Goal: Task Accomplishment & Management: Use online tool/utility

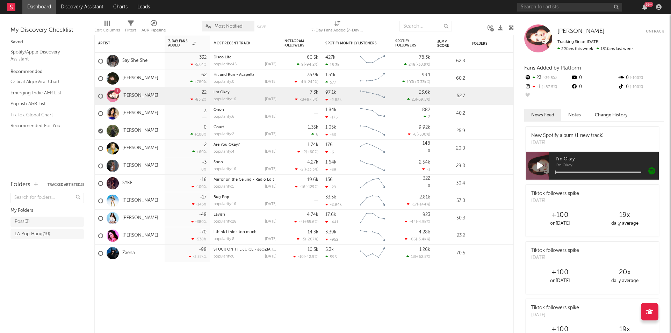
click at [492, 14] on nav "Dashboard Discovery Assistant Charts Leads 99 +" at bounding box center [335, 7] width 671 height 14
click at [39, 104] on link "Pop-ish A&R List" at bounding box center [43, 104] width 66 height 8
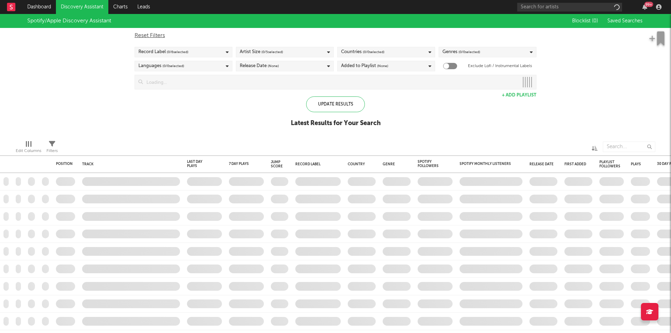
checkbox input "true"
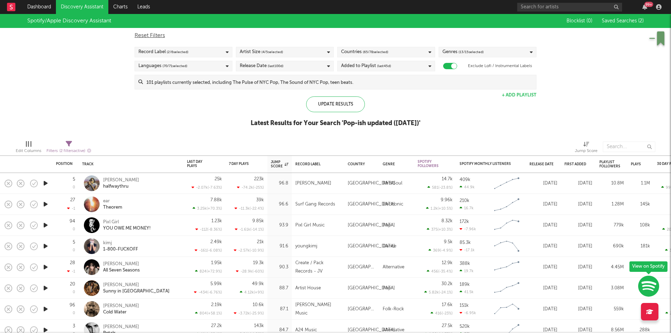
click at [350, 52] on div "Countries ( 65 / 78 selected)" at bounding box center [364, 52] width 47 height 8
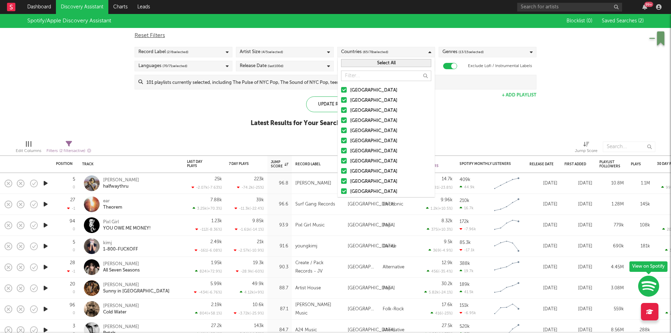
click at [343, 90] on div at bounding box center [344, 90] width 6 height 6
click at [341, 90] on input "[GEOGRAPHIC_DATA]" at bounding box center [341, 90] width 0 height 8
click at [343, 90] on div at bounding box center [344, 90] width 6 height 6
click at [341, 90] on input "[GEOGRAPHIC_DATA]" at bounding box center [341, 90] width 0 height 8
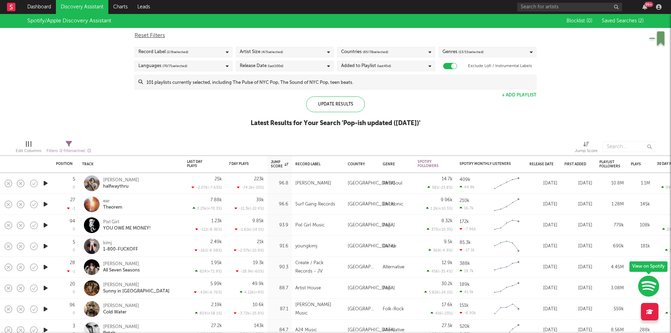
click at [227, 105] on div "Spotify/Apple Discovery Assistant Blocklist ( 0 ) Saved Searches ( 2 ) Reset Fi…" at bounding box center [335, 74] width 671 height 120
click at [46, 288] on icon "button" at bounding box center [45, 288] width 7 height 9
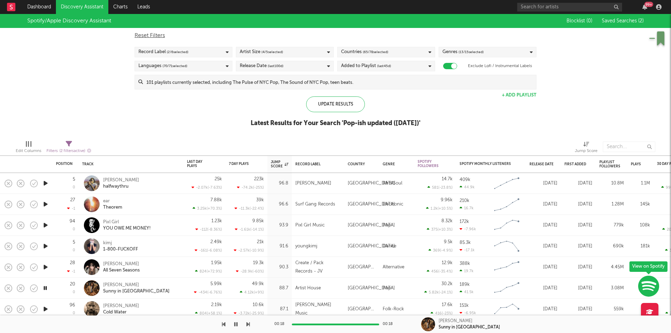
click at [42, 309] on icon "button" at bounding box center [45, 309] width 7 height 9
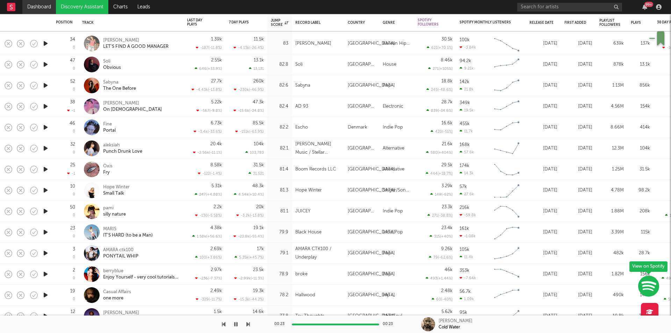
click at [38, 6] on link "Dashboard" at bounding box center [39, 7] width 34 height 14
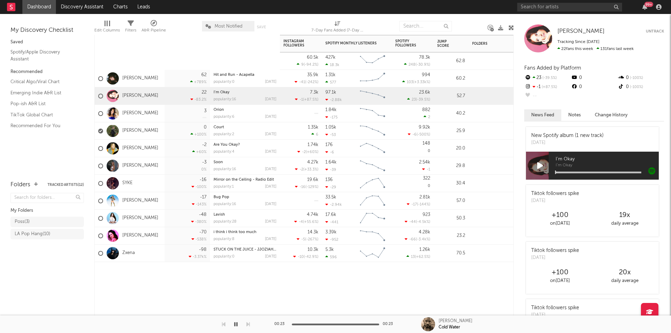
click at [492, 16] on div "Edit Columns Filters A&R Pipeline Most Notified Save Save as 7-Day Fans Added (…" at bounding box center [303, 24] width 419 height 21
click at [645, 7] on icon "button" at bounding box center [644, 7] width 5 height 6
click at [325, 287] on div "Artist Notifications 7-Day Fans Added WoW % Change Most Recent Track Popularity…" at bounding box center [303, 184] width 419 height 298
click at [50, 28] on div "My Discovery Checklist" at bounding box center [46, 30] width 73 height 8
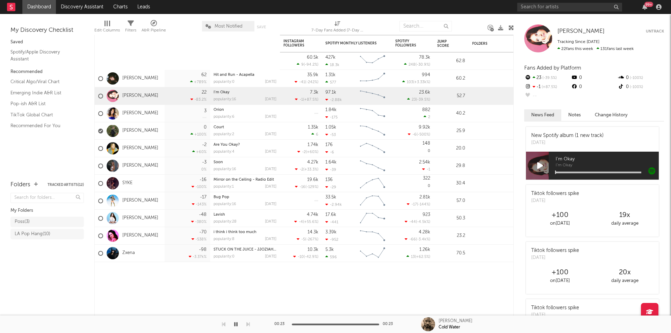
click at [52, 29] on div "My Discovery Checklist" at bounding box center [46, 30] width 73 height 8
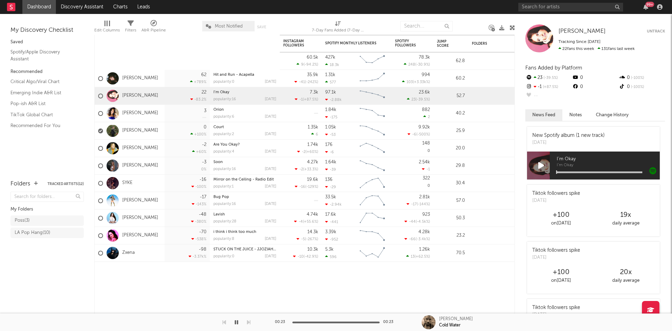
click at [465, 20] on div at bounding box center [471, 25] width 26 height 17
click at [81, 7] on link "Discovery Assistant" at bounding box center [82, 7] width 52 height 14
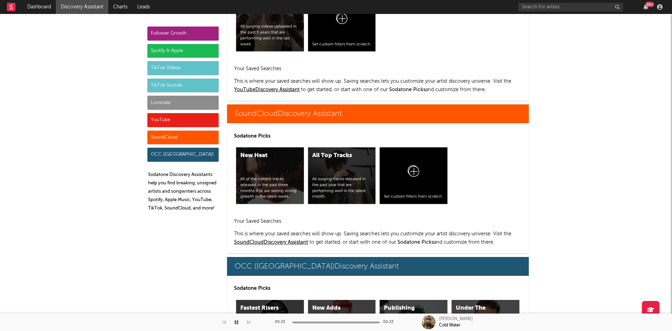
scroll to position [4068, 0]
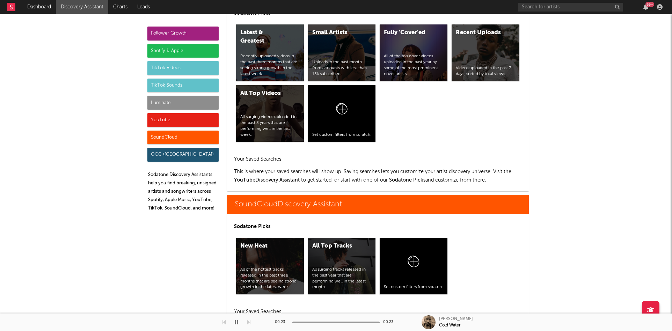
click at [183, 51] on div "Spotify & Apple" at bounding box center [182, 51] width 71 height 14
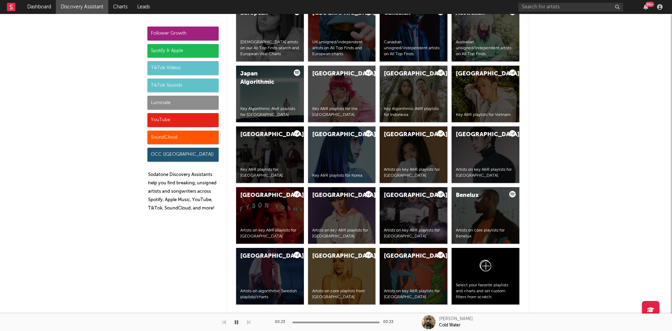
scroll to position [698, 0]
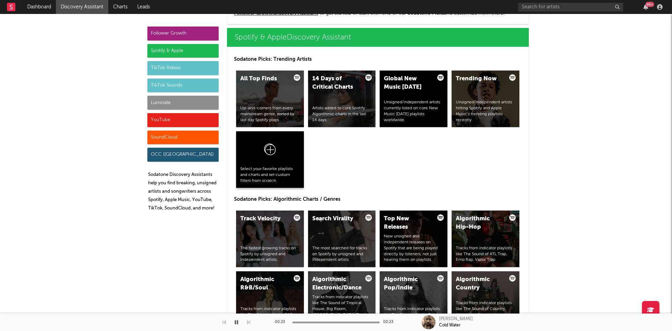
click at [269, 149] on icon at bounding box center [269, 151] width 13 height 16
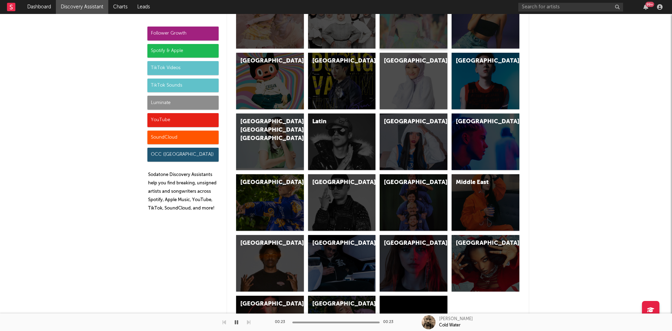
scroll to position [2095, 0]
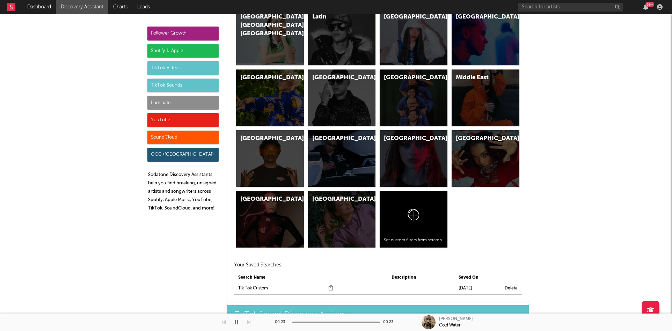
click at [581, 49] on div "Follower Growth Spotify & Apple TikTok Videos TikTok Sounds Luminate YouTube So…" at bounding box center [336, 194] width 672 height 4550
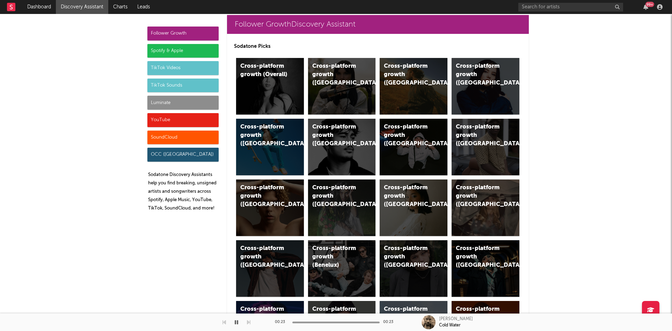
scroll to position [0, 0]
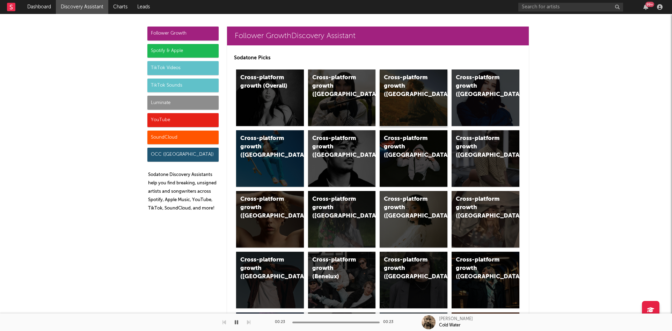
click at [407, 82] on div "Cross-platform growth ([GEOGRAPHIC_DATA])" at bounding box center [407, 86] width 47 height 25
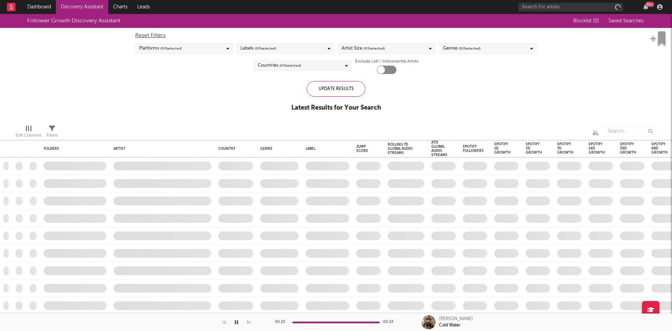
checkbox input "true"
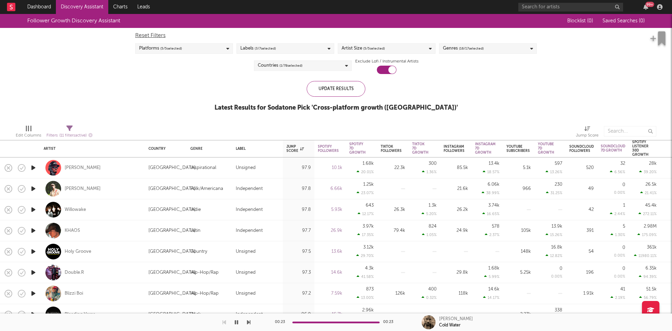
click at [128, 211] on div "Willowake" at bounding box center [93, 209] width 98 height 21
select select "1w"
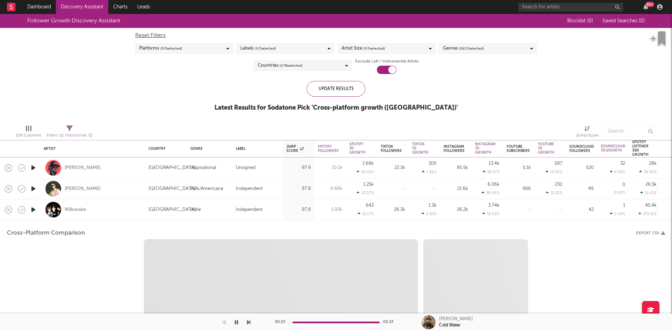
select select "1w"
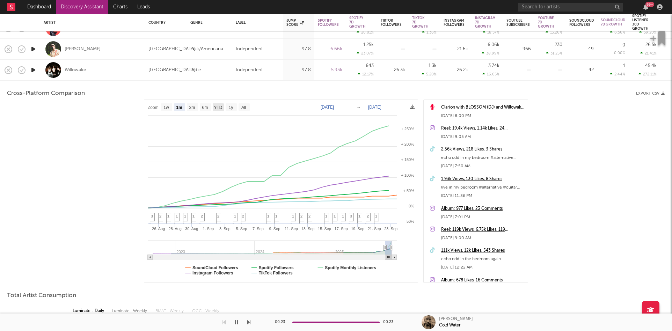
click at [218, 107] on text "YTD" at bounding box center [218, 107] width 8 height 5
select select "YTD"
type input "2025-01-01"
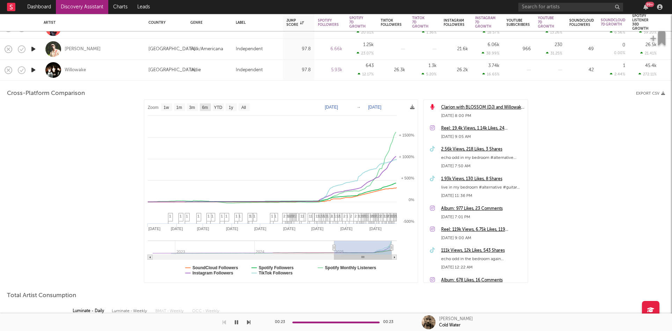
click at [202, 107] on text "6m" at bounding box center [205, 107] width 6 height 5
select select "6m"
type input "2025-03-23"
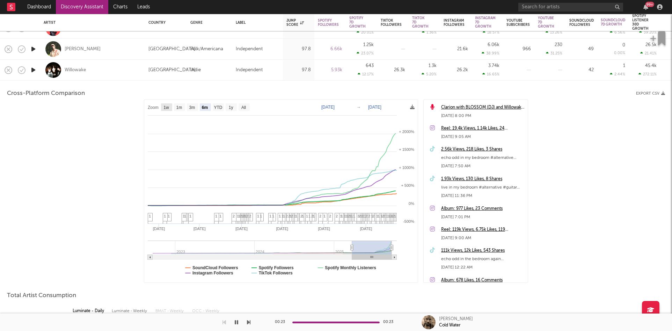
click at [169, 107] on text "1w" at bounding box center [166, 107] width 6 height 5
select select "1w"
type input "2025-09-17"
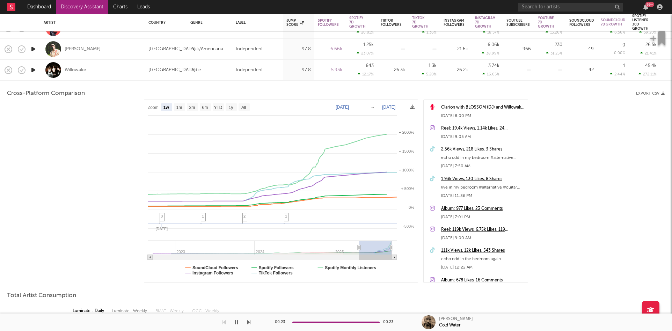
select select "1w"
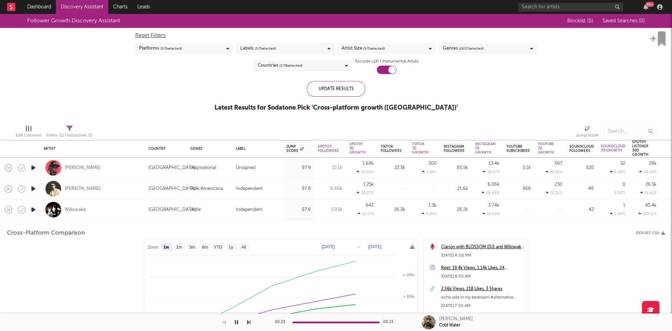
click at [81, 4] on link "Discovery Assistant" at bounding box center [82, 7] width 52 height 14
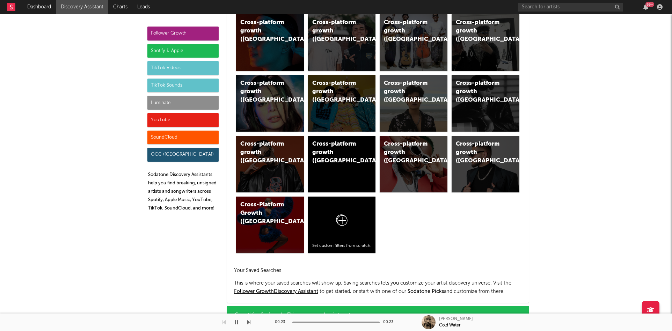
scroll to position [489, 0]
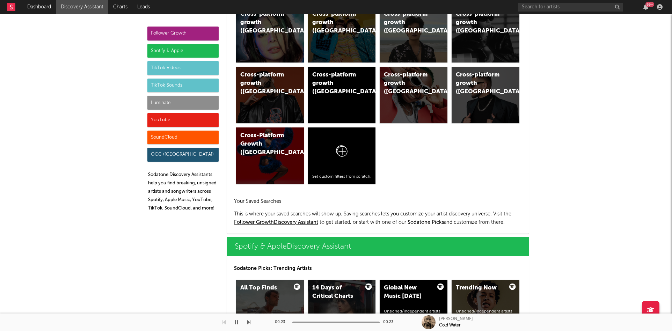
click at [306, 222] on link "Follower Growth Discovery Assistant" at bounding box center [276, 222] width 84 height 5
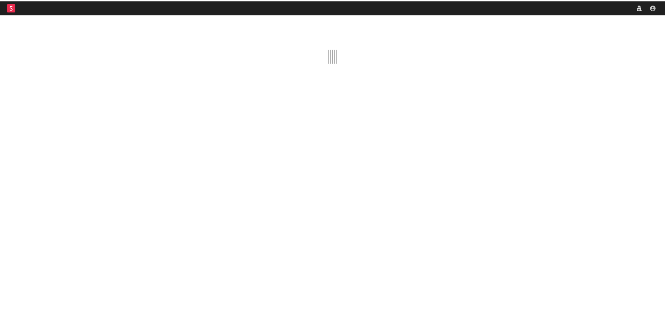
scroll to position [946, 0]
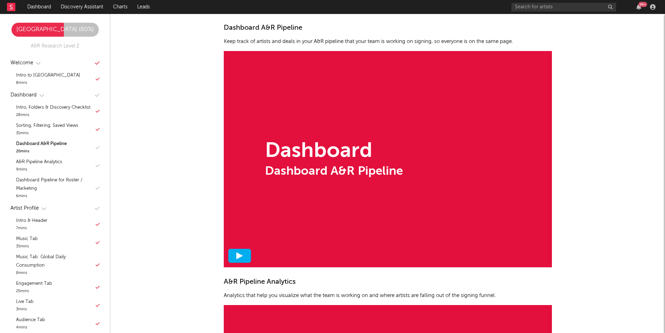
click at [239, 254] on icon at bounding box center [239, 255] width 7 height 7
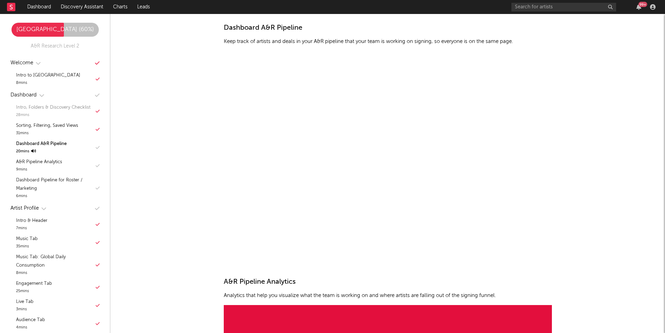
click at [42, 104] on div "Intro, Folders & Discovery Checklist" at bounding box center [53, 107] width 74 height 8
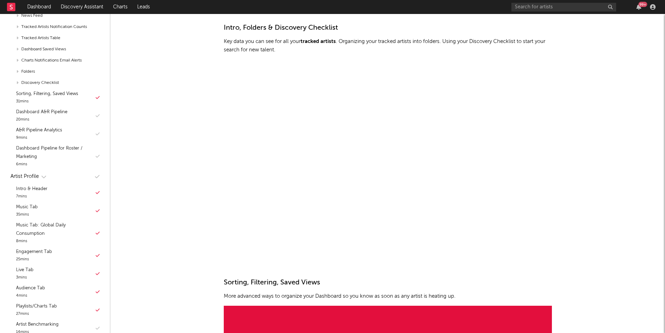
scroll to position [101, 0]
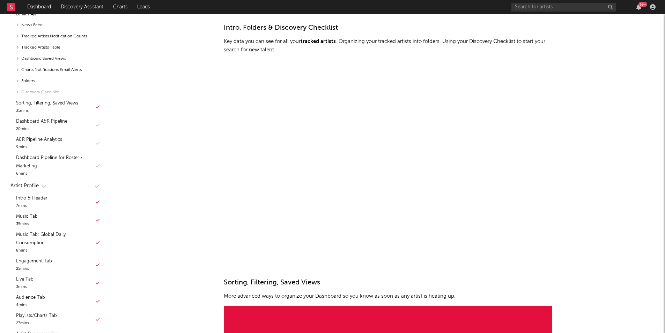
click at [17, 96] on icon at bounding box center [18, 92] width 6 height 8
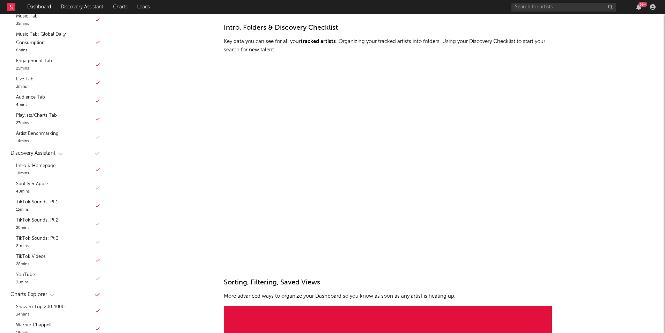
scroll to position [305, 0]
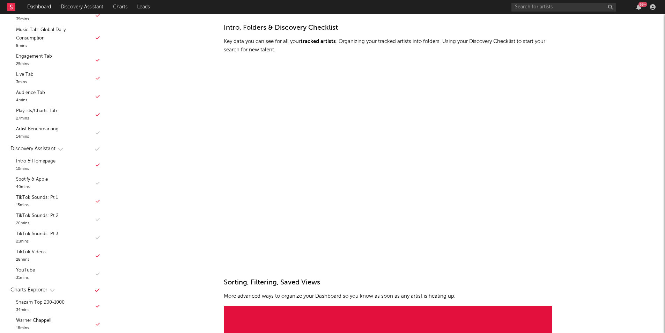
click at [35, 153] on div "Discovery Assistant" at bounding box center [32, 149] width 45 height 8
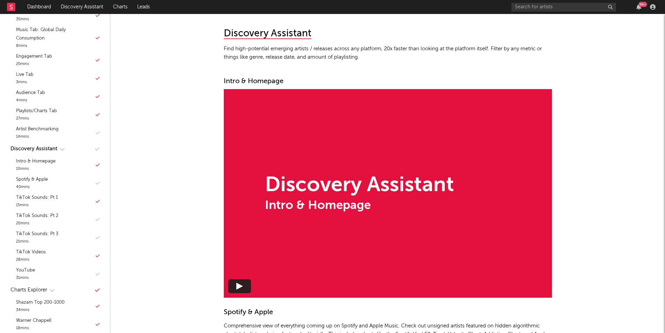
scroll to position [3773, 0]
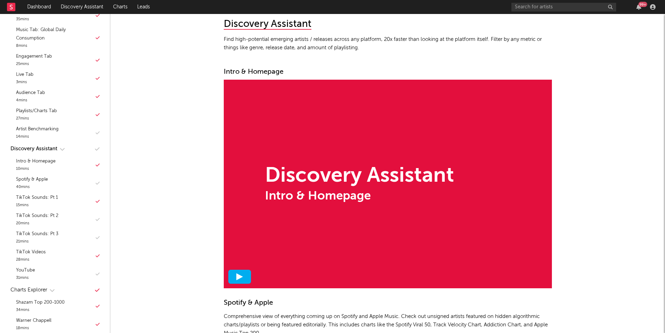
click at [241, 280] on icon at bounding box center [239, 276] width 7 height 7
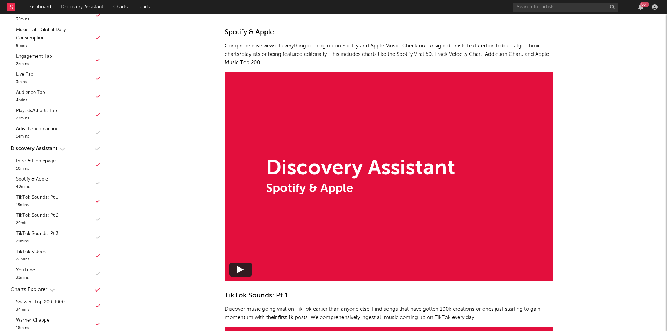
scroll to position [4049, 0]
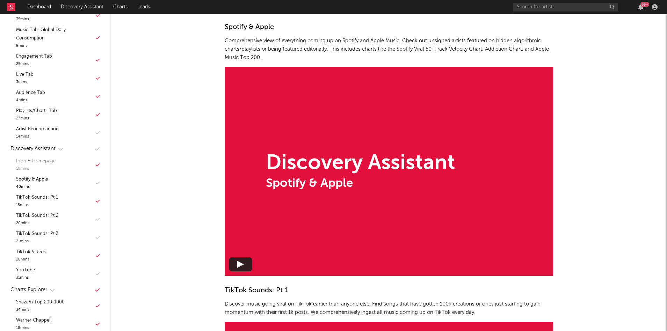
click at [53, 166] on div "Intro & Homepage" at bounding box center [35, 161] width 39 height 8
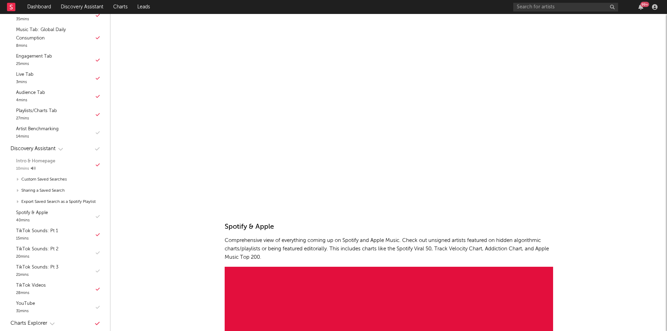
scroll to position [3818, 0]
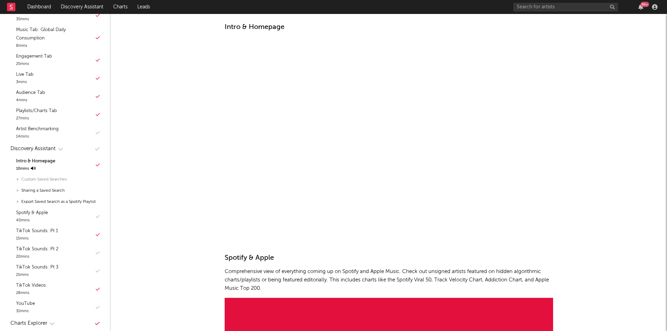
click at [49, 185] on div "Custom Saved Searches" at bounding box center [55, 179] width 96 height 11
click at [39, 217] on div "Spotify & Apple" at bounding box center [32, 213] width 32 height 8
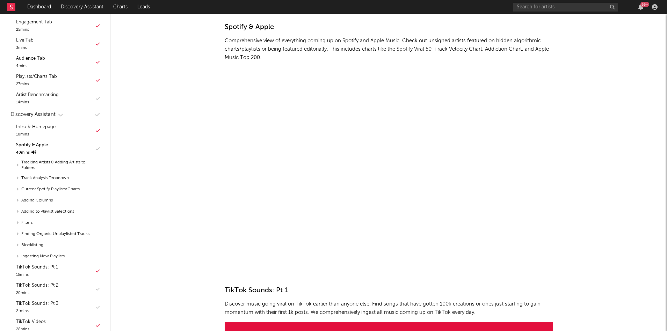
scroll to position [260, 0]
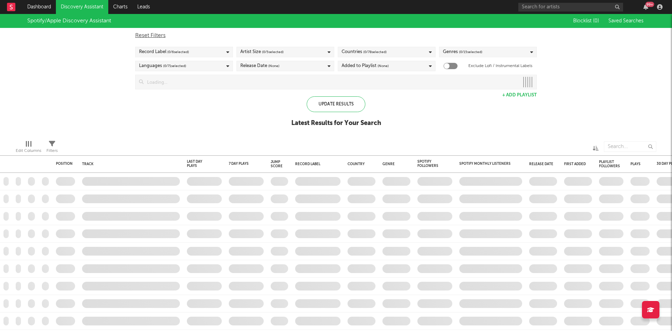
checkbox input "true"
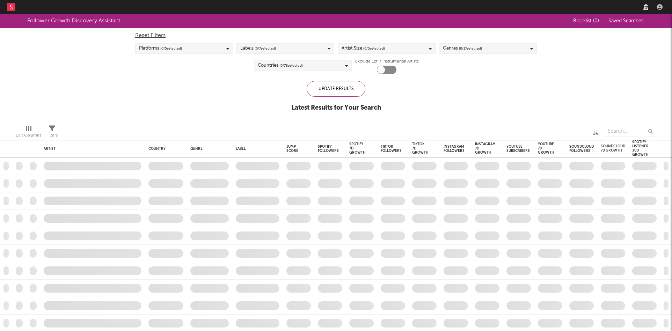
checkbox input "true"
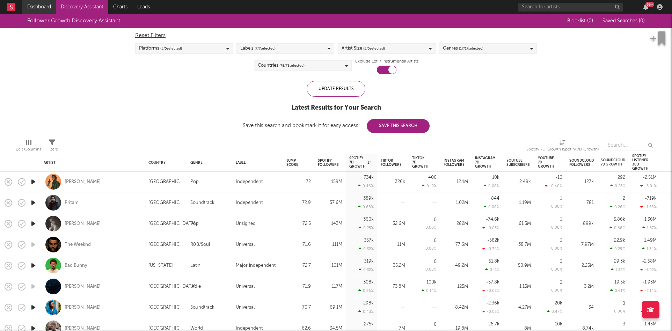
click at [43, 7] on link "Dashboard" at bounding box center [39, 7] width 34 height 14
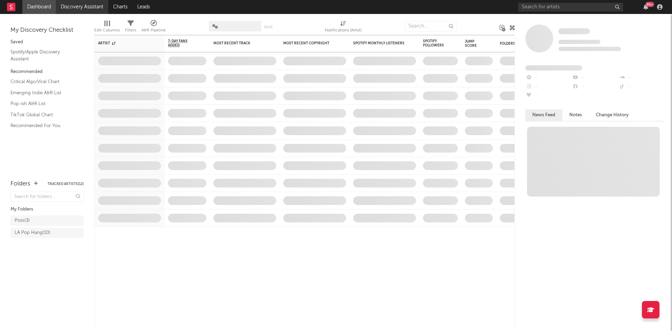
click at [85, 3] on link "Discovery Assistant" at bounding box center [82, 7] width 52 height 14
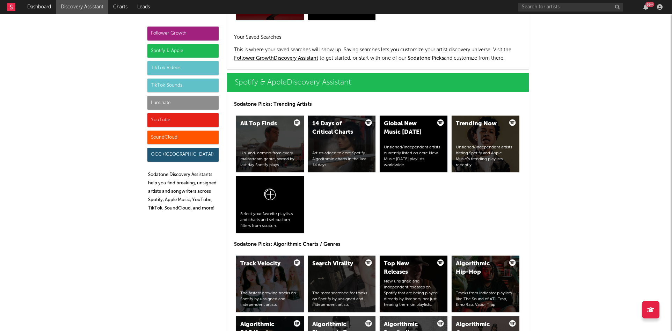
scroll to position [664, 0]
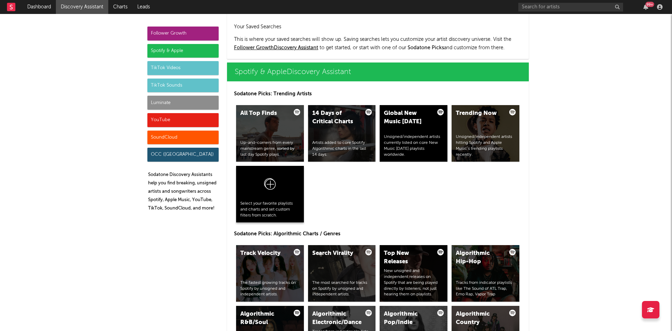
click at [266, 186] on icon at bounding box center [269, 185] width 13 height 16
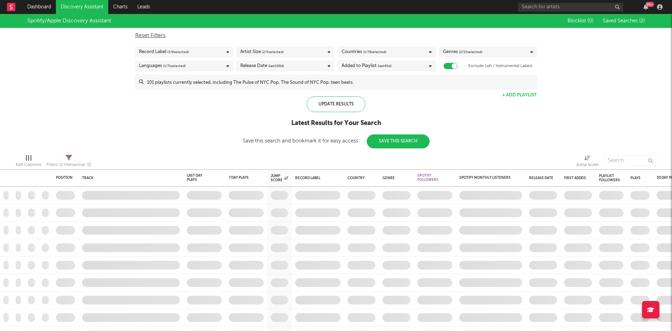
checkbox input "true"
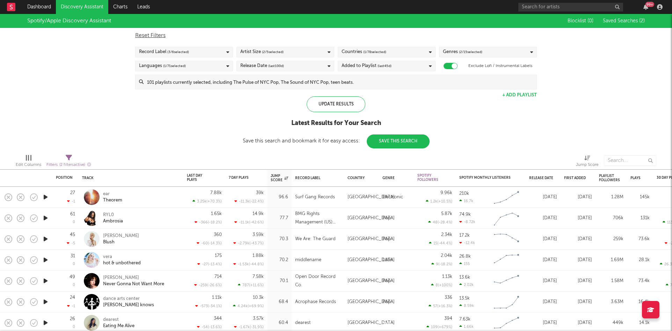
click at [328, 53] on icon at bounding box center [329, 52] width 3 height 5
click at [413, 94] on div "Spotify/Apple Discovery Assistant Blocklist ( 0 ) Saved Searches ( 2 ) Reset Fi…" at bounding box center [336, 81] width 672 height 134
click at [199, 49] on div "Record Label ( 3 / 6 selected)" at bounding box center [184, 52] width 98 height 10
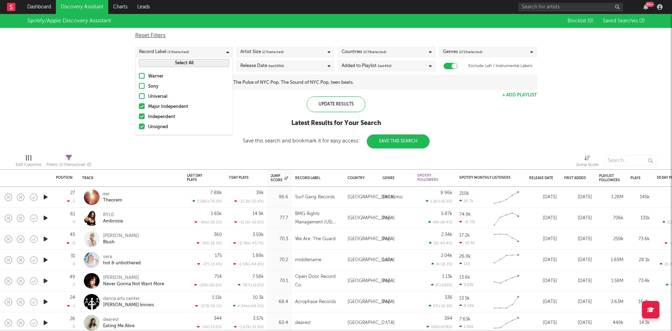
click at [262, 109] on div "Update Results Latest Results for Your Search Save this search and bookmark it …" at bounding box center [336, 122] width 187 height 52
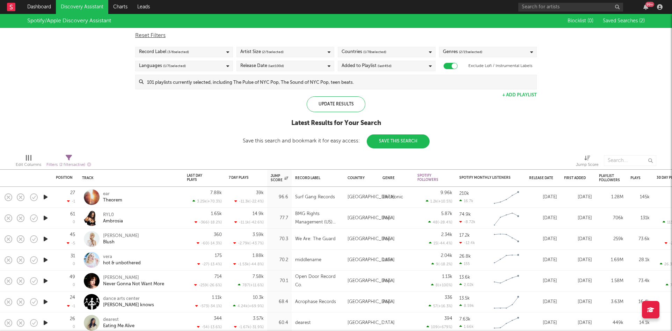
click at [301, 51] on div "Artist Size ( 2 / 5 selected)" at bounding box center [285, 52] width 98 height 10
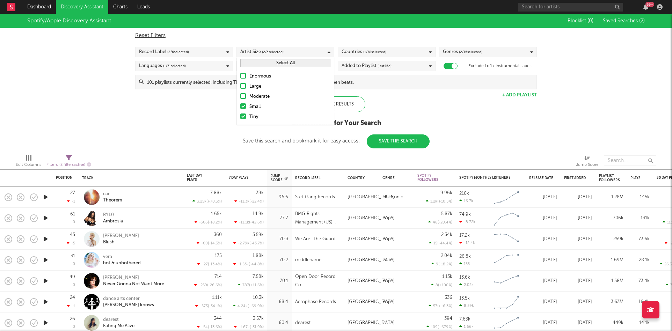
click at [242, 96] on div at bounding box center [243, 96] width 6 height 6
click at [240, 96] on input "Moderate" at bounding box center [240, 97] width 0 height 8
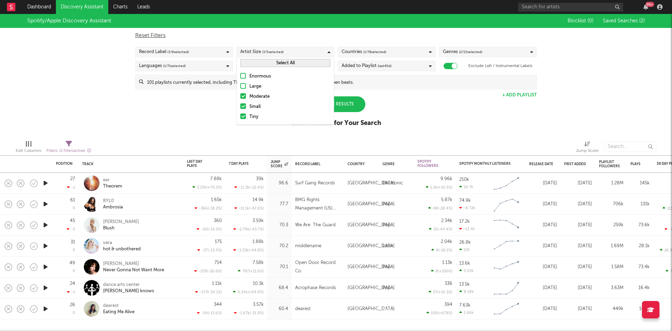
click at [188, 105] on div "Spotify/Apple Discovery Assistant Blocklist ( 0 ) Saved Searches ( 2 ) Reset Fi…" at bounding box center [336, 74] width 672 height 120
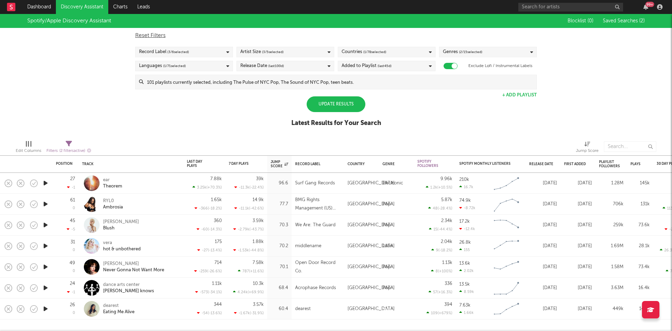
click at [201, 67] on div "Languages ( 1 / 71 selected)" at bounding box center [184, 66] width 98 height 10
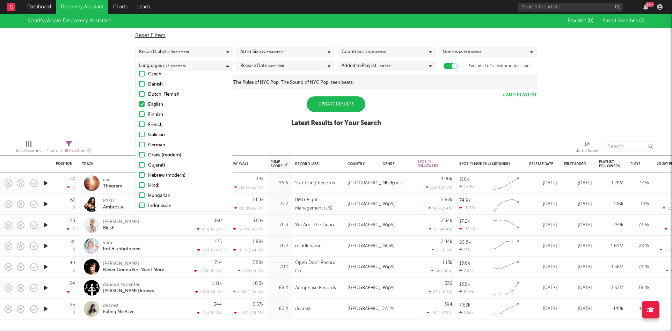
scroll to position [125, 0]
click at [252, 105] on div "Spotify/Apple Discovery Assistant Blocklist ( 0 ) Saved Searches ( 2 ) Reset Fi…" at bounding box center [336, 74] width 672 height 120
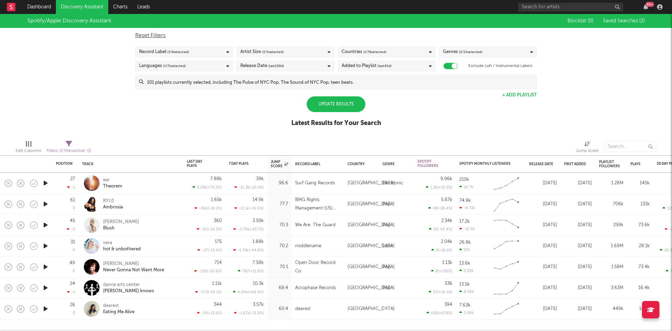
click at [470, 51] on span "( 2 / 15 selected)" at bounding box center [470, 52] width 23 height 8
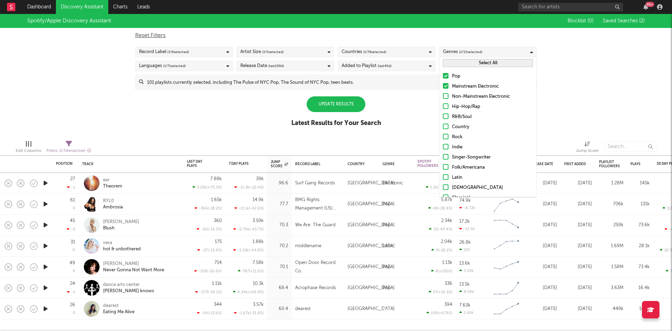
click at [585, 80] on div "Spotify/Apple Discovery Assistant Blocklist ( 0 ) Saved Searches ( 2 ) Reset Fi…" at bounding box center [336, 74] width 672 height 120
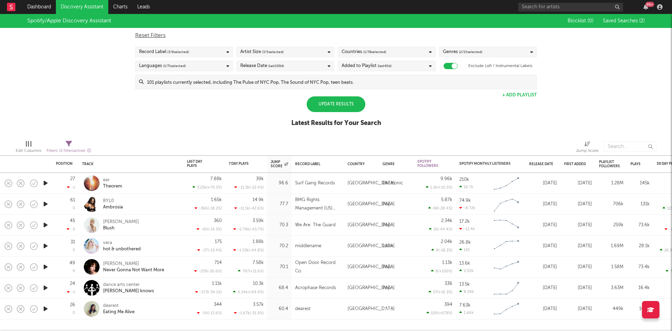
click at [46, 223] on icon "button" at bounding box center [45, 225] width 7 height 9
click at [48, 203] on icon "button" at bounding box center [45, 204] width 7 height 9
click at [303, 65] on div "Release Date (last 100 d)" at bounding box center [285, 66] width 98 height 10
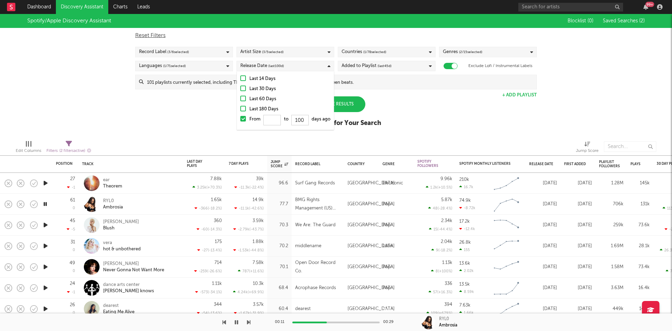
click at [381, 96] on div "Spotify/Apple Discovery Assistant Blocklist ( 0 ) Saved Searches ( 2 ) Reset Fi…" at bounding box center [336, 74] width 672 height 120
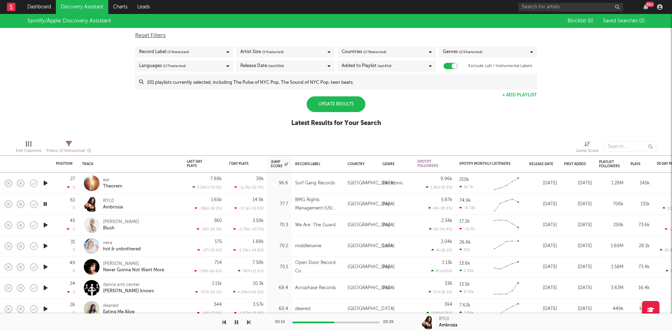
click at [43, 307] on icon "button" at bounding box center [45, 309] width 7 height 9
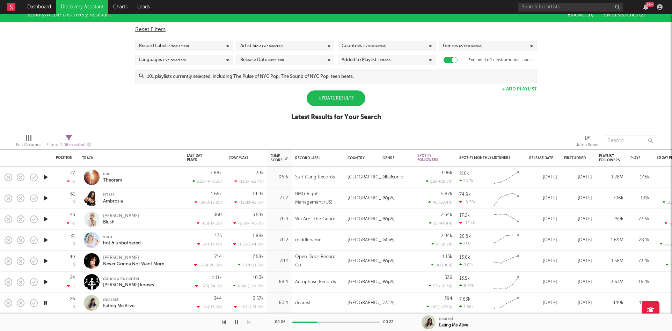
click at [167, 127] on div "Spotify/Apple Discovery Assistant Blocklist ( 0 ) Saved Searches ( 2 ) Reset Fi…" at bounding box center [336, 68] width 672 height 120
click at [350, 95] on div "Update Results" at bounding box center [336, 98] width 59 height 16
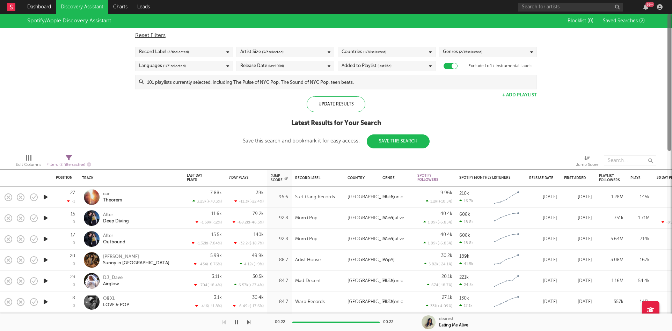
drag, startPoint x: 669, startPoint y: 178, endPoint x: 482, endPoint y: 93, distance: 206.1
click at [654, 57] on div "Position Position Change Track Last Day Plays 1D Change DoD % Growth 7 Day Play…" at bounding box center [336, 172] width 672 height 317
click at [46, 239] on icon "button" at bounding box center [45, 239] width 7 height 9
click at [45, 215] on icon "button" at bounding box center [45, 218] width 7 height 9
click at [400, 139] on button "Save This Search" at bounding box center [398, 141] width 63 height 14
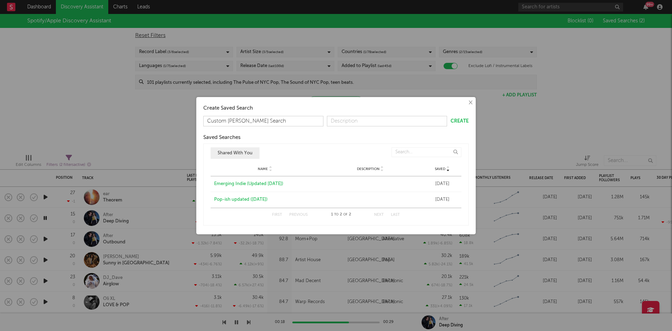
drag, startPoint x: 244, startPoint y: 119, endPoint x: 252, endPoint y: 118, distance: 8.0
click at [244, 119] on input "Custom Henry Pop Search" at bounding box center [263, 121] width 120 height 10
type input "Custom Pop Search"
click at [459, 122] on button "Create" at bounding box center [459, 121] width 18 height 5
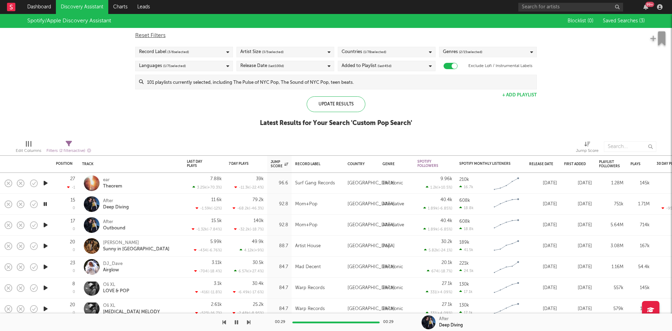
click at [46, 182] on icon "button" at bounding box center [45, 183] width 7 height 9
click at [44, 203] on icon "button" at bounding box center [45, 204] width 7 height 9
click at [46, 226] on icon "button" at bounding box center [45, 225] width 7 height 9
click at [45, 242] on icon "button" at bounding box center [45, 246] width 7 height 9
click at [44, 270] on icon "button" at bounding box center [45, 267] width 7 height 9
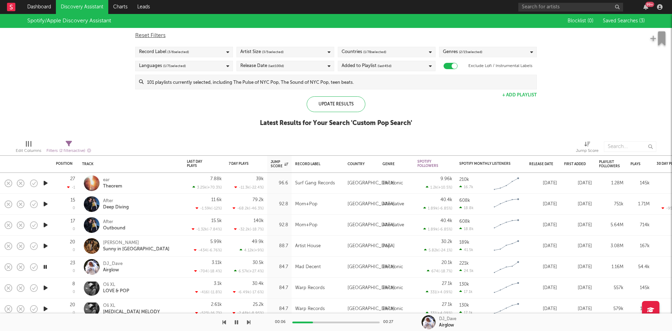
click at [45, 289] on icon "button" at bounding box center [45, 288] width 7 height 9
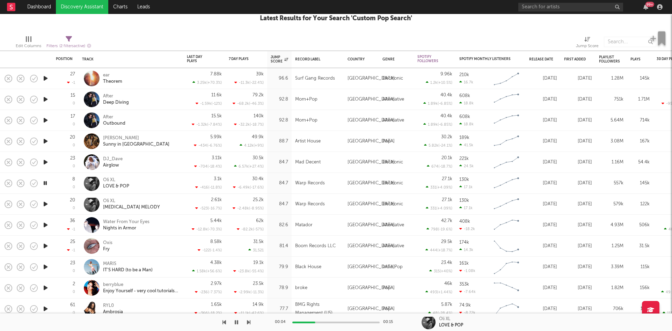
click at [47, 204] on icon "button" at bounding box center [45, 204] width 7 height 9
click at [46, 225] on icon "button" at bounding box center [45, 225] width 7 height 9
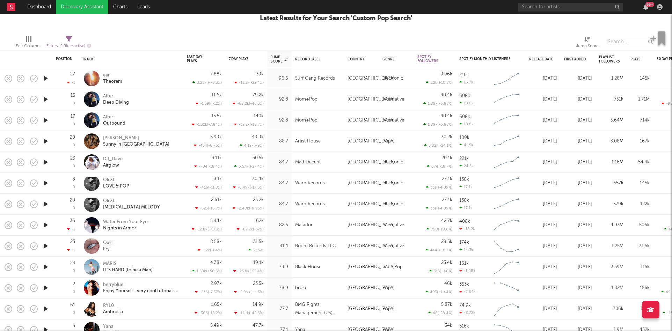
click at [46, 243] on icon "button" at bounding box center [45, 246] width 7 height 9
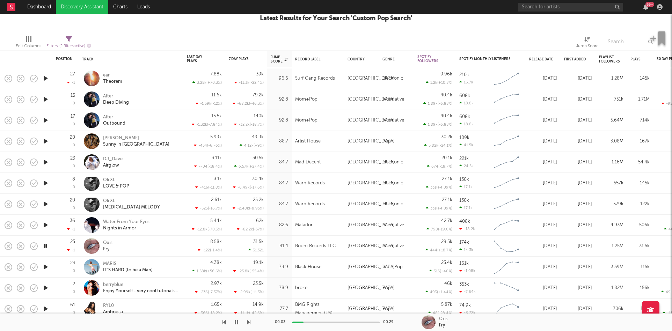
click at [46, 266] on icon "button" at bounding box center [45, 267] width 7 height 9
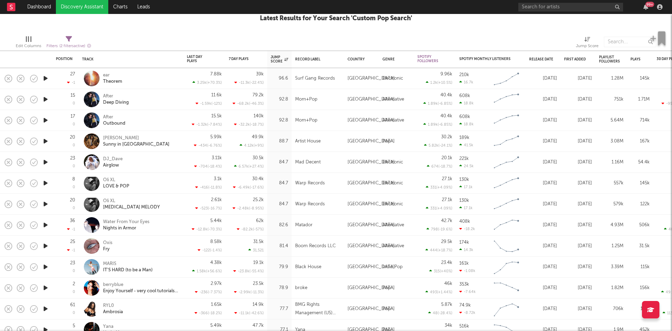
click at [43, 286] on icon "button" at bounding box center [45, 288] width 7 height 9
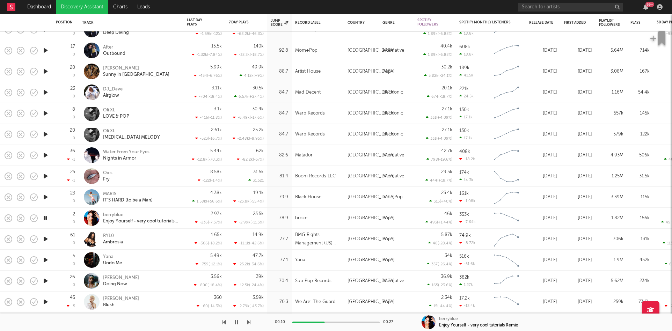
click at [43, 238] on icon "button" at bounding box center [45, 239] width 7 height 9
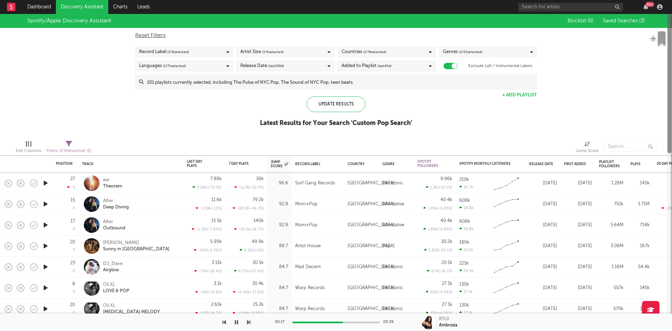
drag, startPoint x: 668, startPoint y: 207, endPoint x: 655, endPoint y: 24, distance: 184.1
click at [655, 24] on div "Position Position Change Track Last Day Plays 1D Change DoD % Growth 7 Day Play…" at bounding box center [336, 172] width 672 height 317
click at [302, 52] on div "Artist Size ( 3 / 5 selected)" at bounding box center [285, 52] width 98 height 10
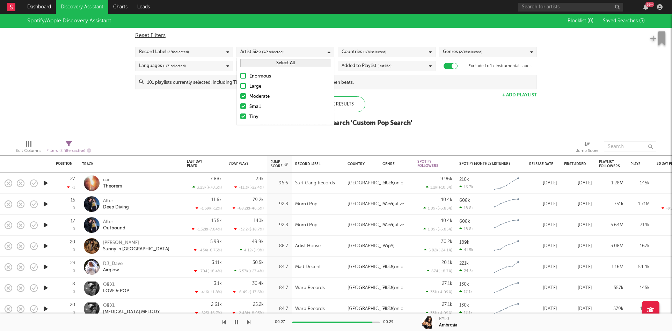
click at [245, 95] on div at bounding box center [243, 96] width 6 height 6
click at [240, 95] on input "Moderate" at bounding box center [240, 97] width 0 height 8
click at [351, 105] on div "Update Results" at bounding box center [336, 104] width 59 height 16
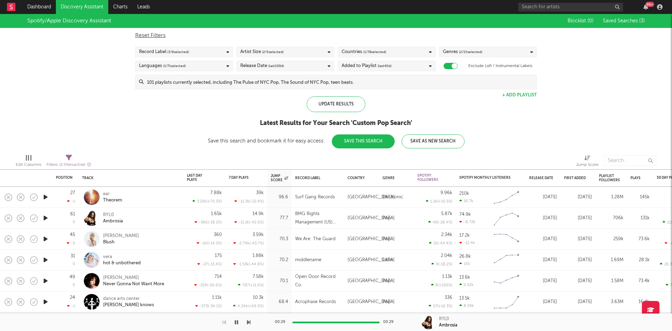
click at [351, 142] on button "Save This Search" at bounding box center [363, 141] width 63 height 14
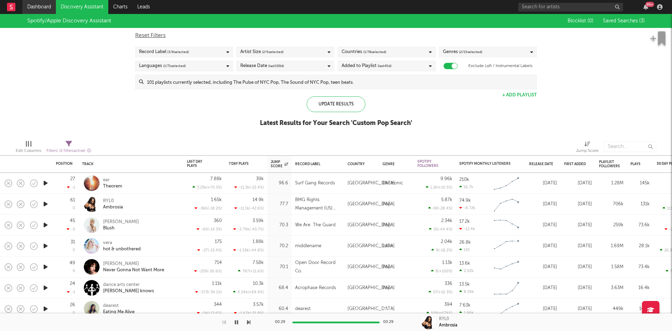
click at [41, 6] on link "Dashboard" at bounding box center [39, 7] width 34 height 14
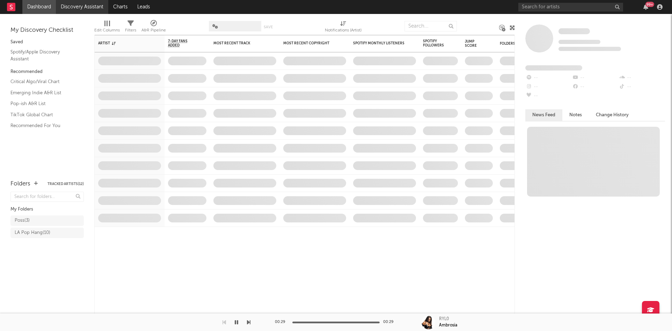
click at [76, 8] on link "Discovery Assistant" at bounding box center [82, 7] width 52 height 14
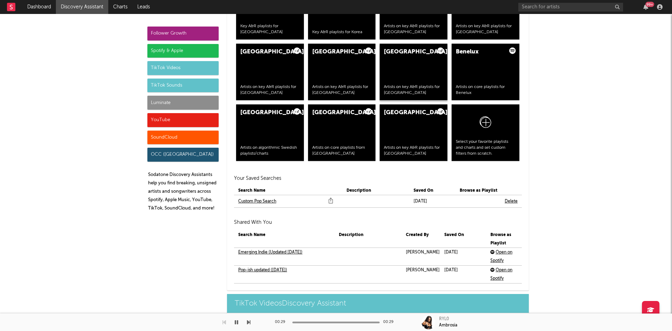
scroll to position [1467, 0]
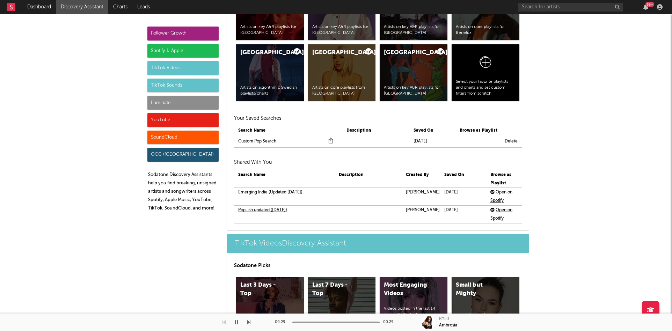
click at [258, 140] on link "Custom Pop Search" at bounding box center [257, 141] width 38 height 8
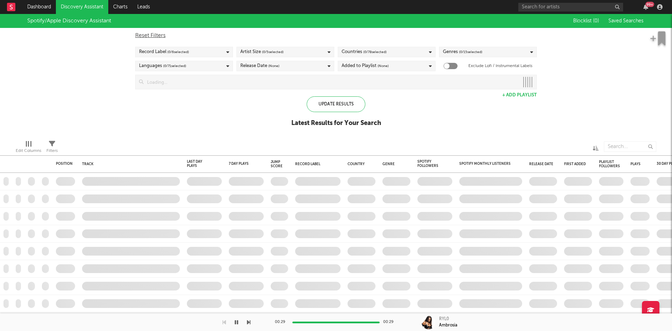
checkbox input "true"
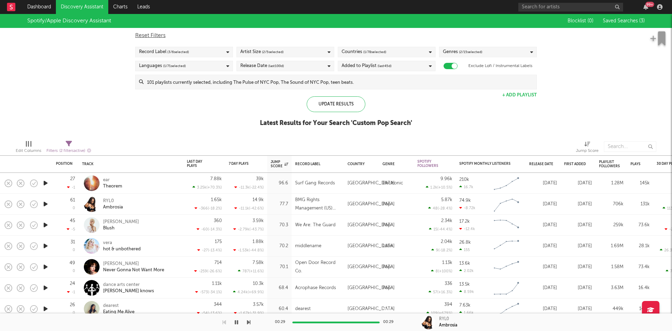
click at [47, 225] on icon "button" at bounding box center [45, 225] width 7 height 9
click at [45, 204] on icon "button" at bounding box center [45, 204] width 7 height 9
click at [46, 306] on icon "button" at bounding box center [45, 309] width 7 height 9
click at [45, 307] on icon "button" at bounding box center [45, 309] width 7 height 9
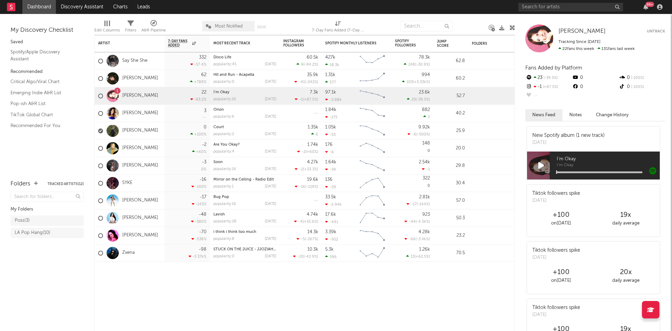
click at [10, 100] on link "Pop-ish A&R List" at bounding box center [43, 104] width 66 height 8
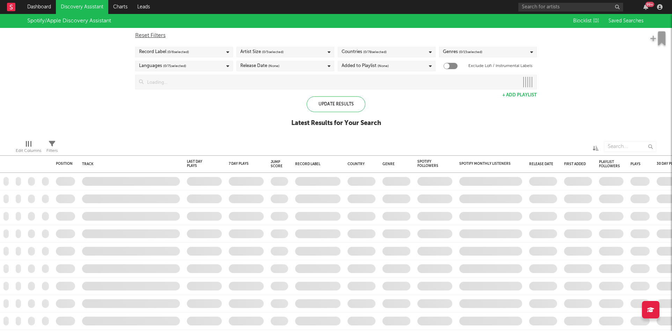
checkbox input "true"
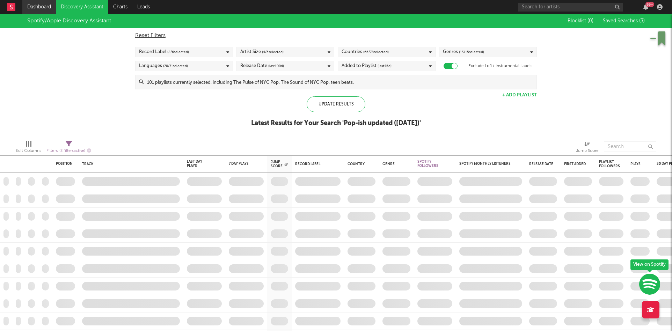
click at [49, 4] on link "Dashboard" at bounding box center [39, 7] width 34 height 14
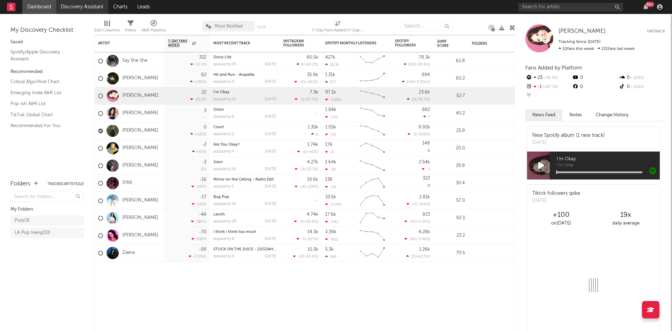
click at [71, 4] on link "Discovery Assistant" at bounding box center [82, 7] width 52 height 14
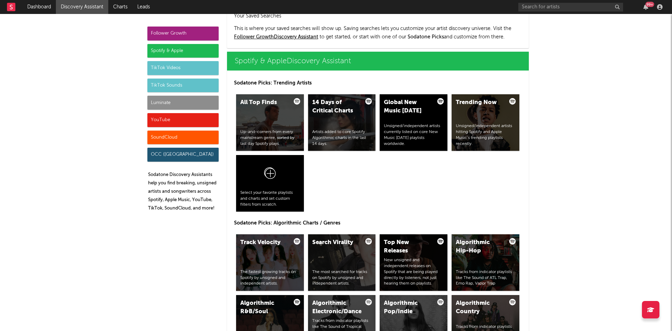
scroll to position [1354, 0]
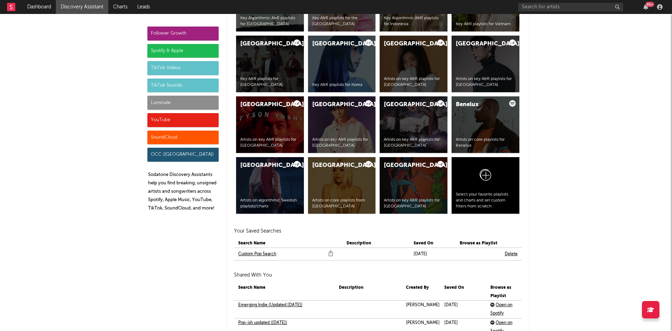
click at [248, 253] on link "Custom Pop Search" at bounding box center [257, 254] width 38 height 8
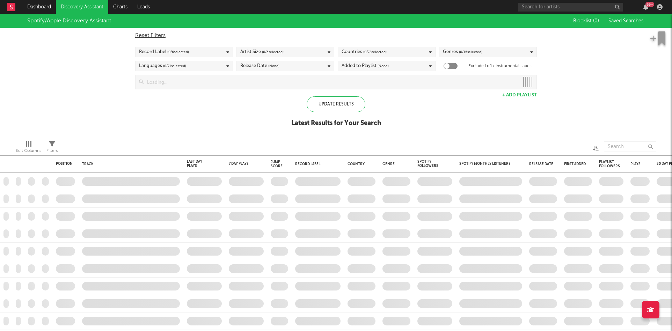
checkbox input "true"
